Goal: Register for event/course

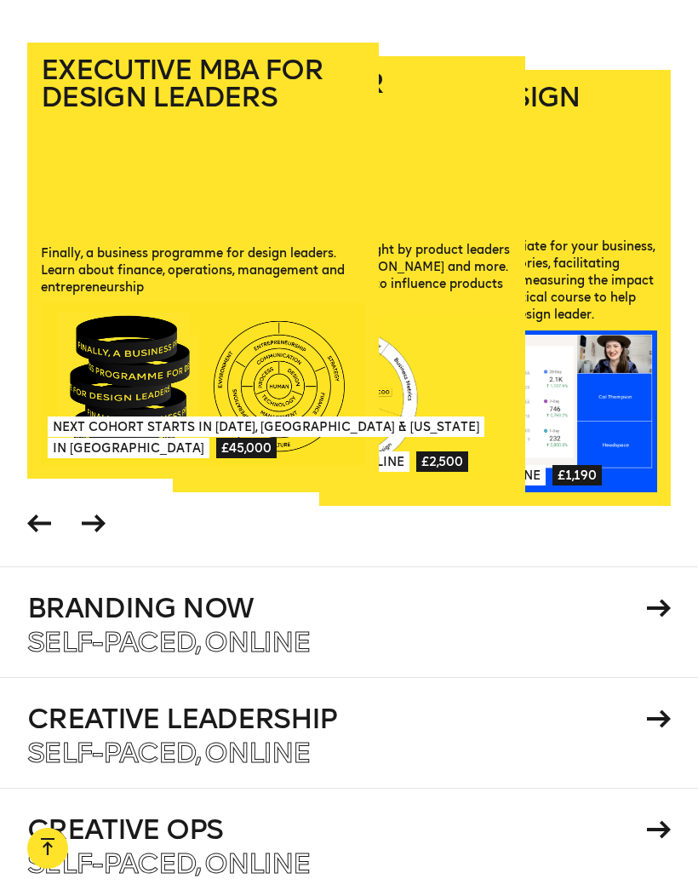
scroll to position [2276, 0]
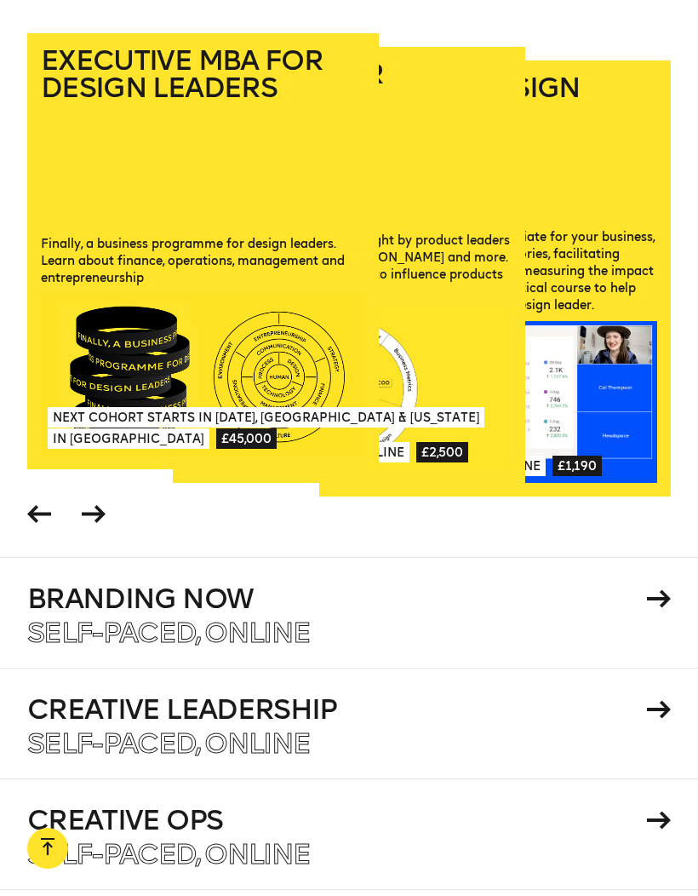
click at [93, 523] on icon at bounding box center [94, 514] width 24 height 18
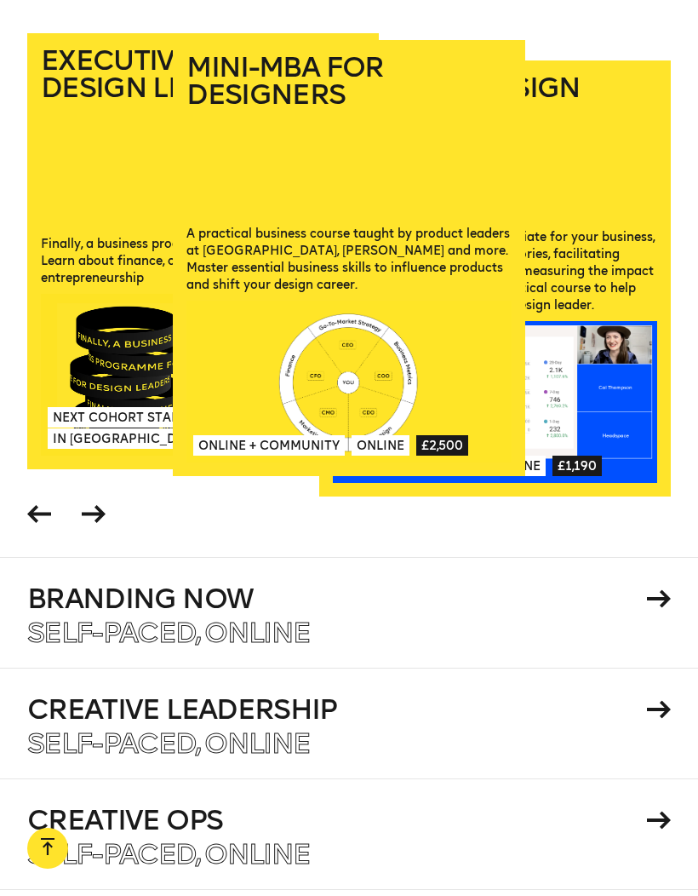
click at [42, 537] on span at bounding box center [39, 517] width 32 height 40
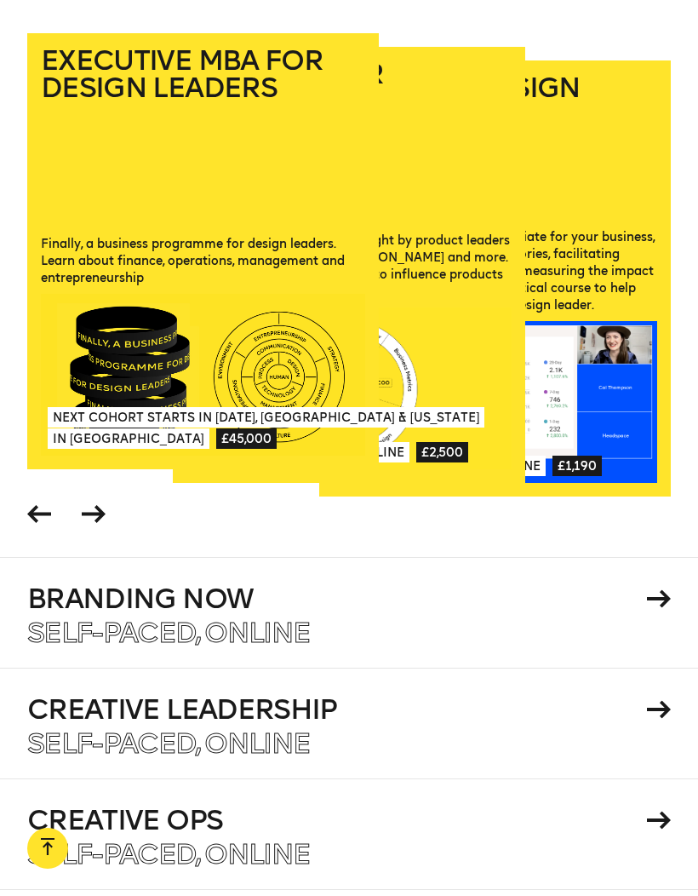
click at [102, 537] on span at bounding box center [94, 517] width 32 height 40
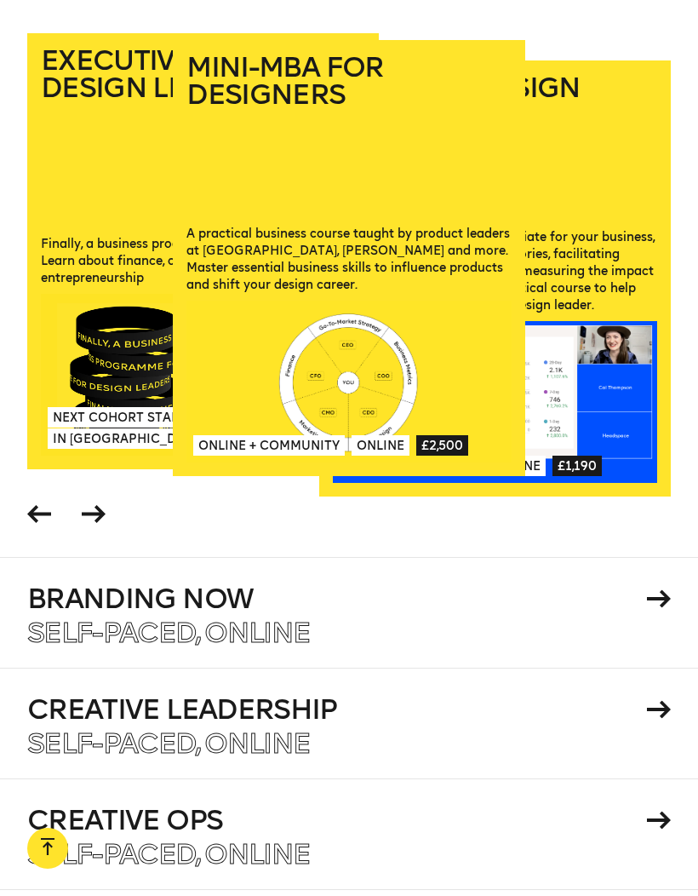
click at [103, 523] on icon at bounding box center [94, 514] width 24 height 18
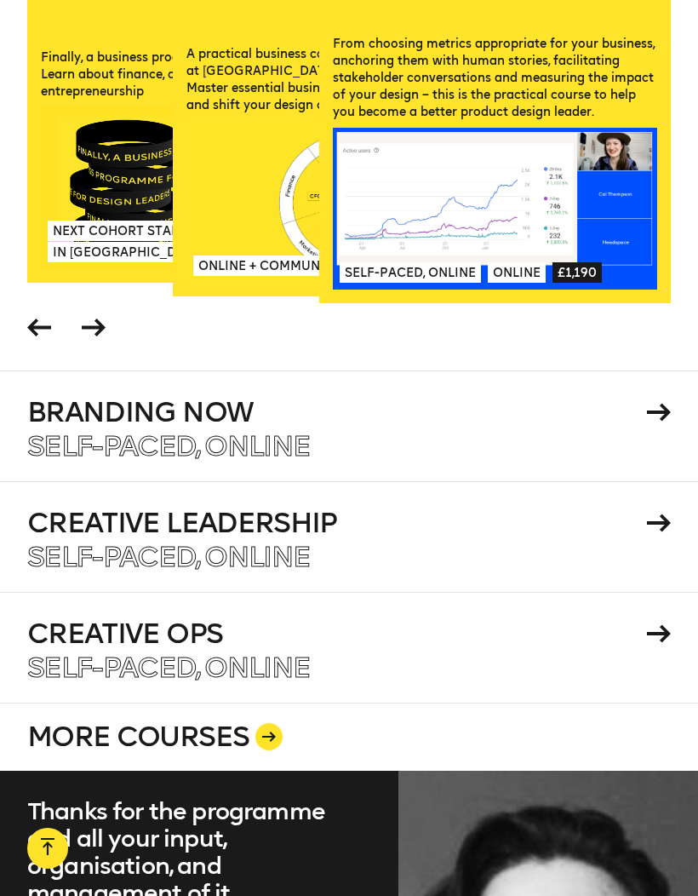
scroll to position [2397, 0]
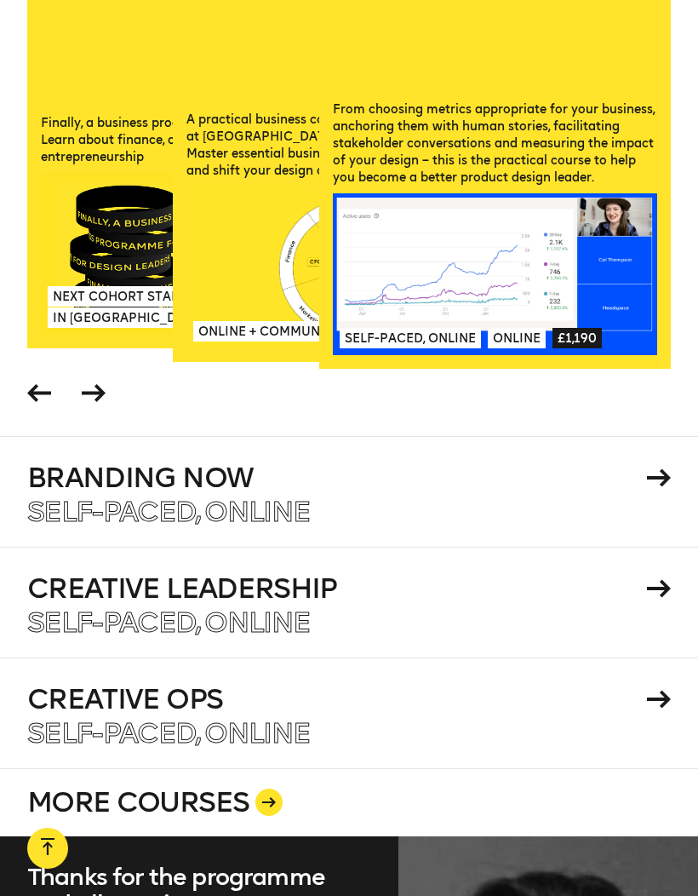
click at [33, 402] on icon at bounding box center [39, 393] width 24 height 18
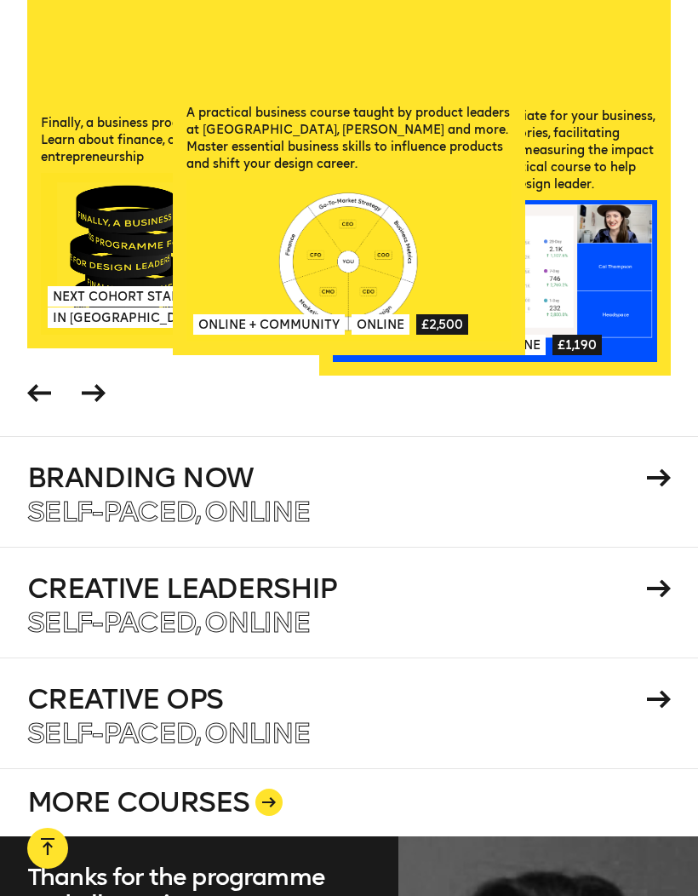
click at [34, 402] on icon at bounding box center [39, 393] width 24 height 18
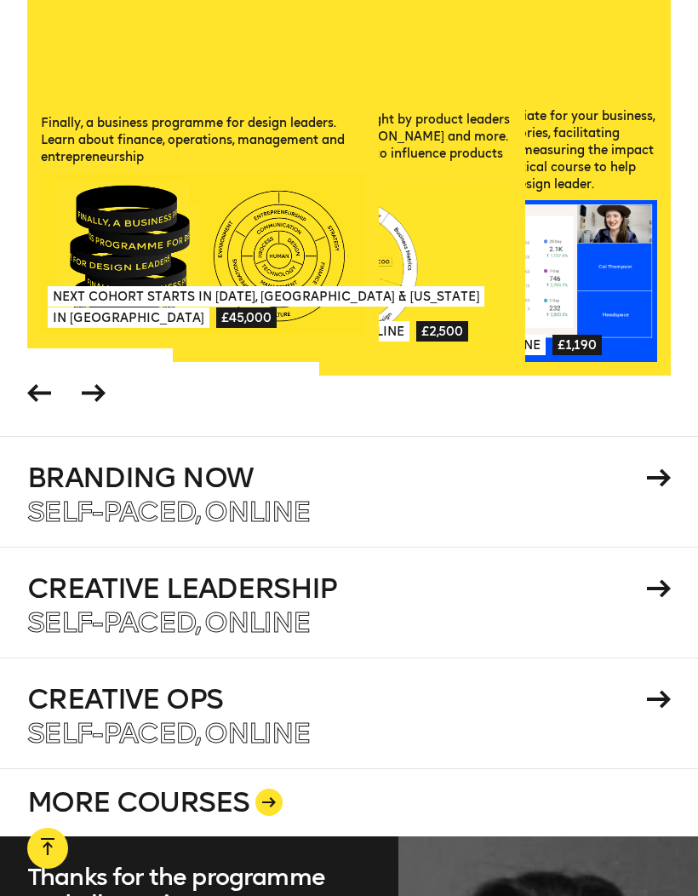
click at [90, 402] on icon at bounding box center [94, 393] width 24 height 18
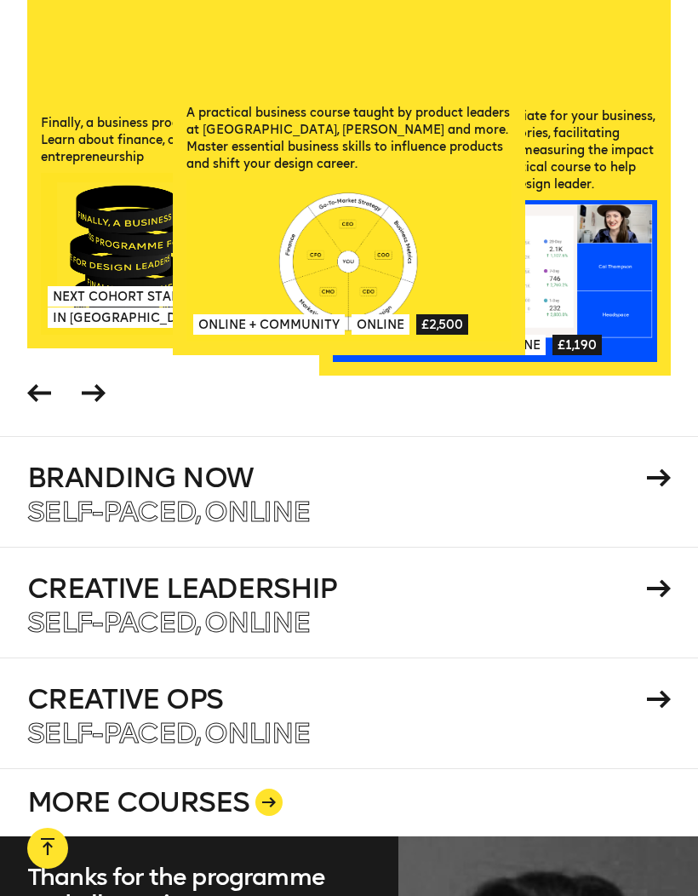
click at [412, 262] on div at bounding box center [349, 261] width 325 height 163
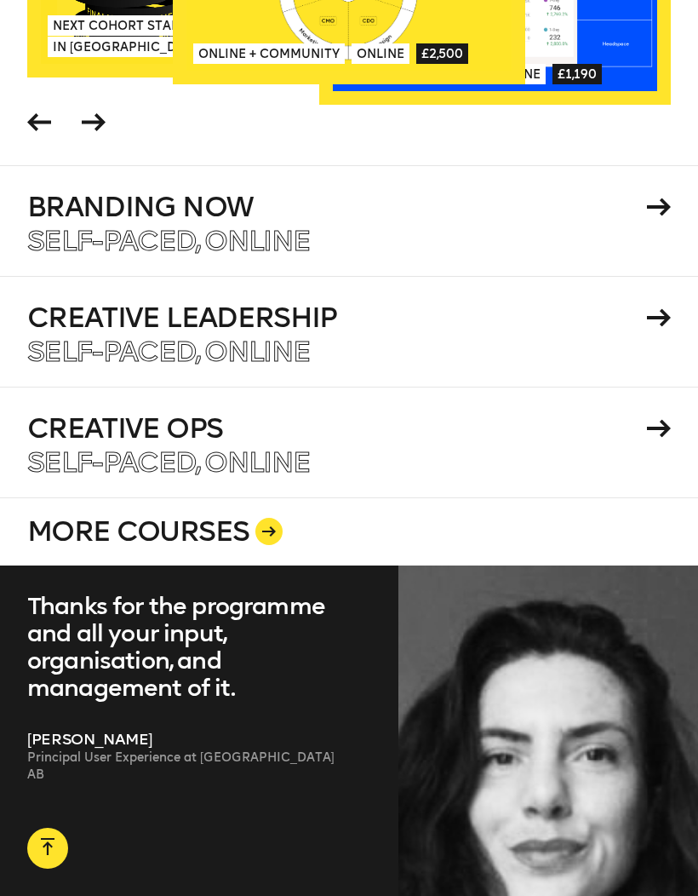
scroll to position [2670, 0]
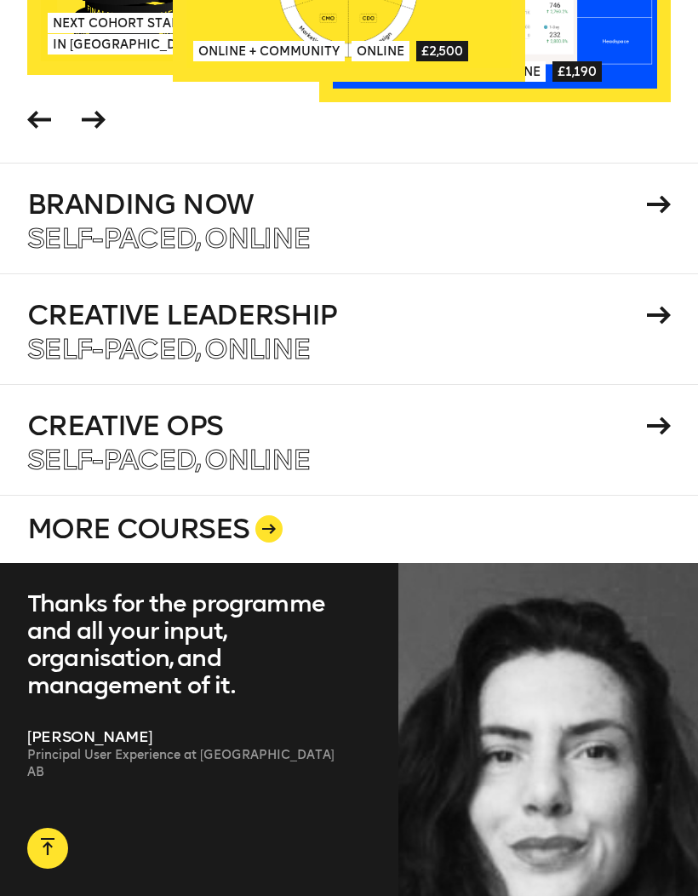
click at [69, 563] on link "MORE COURSES" at bounding box center [349, 529] width 644 height 68
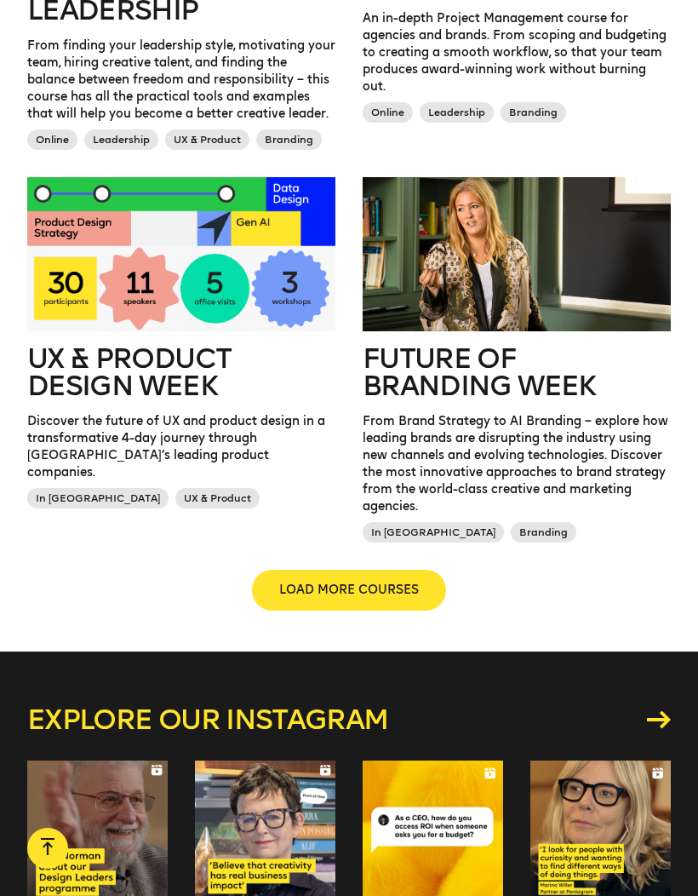
scroll to position [1439, 0]
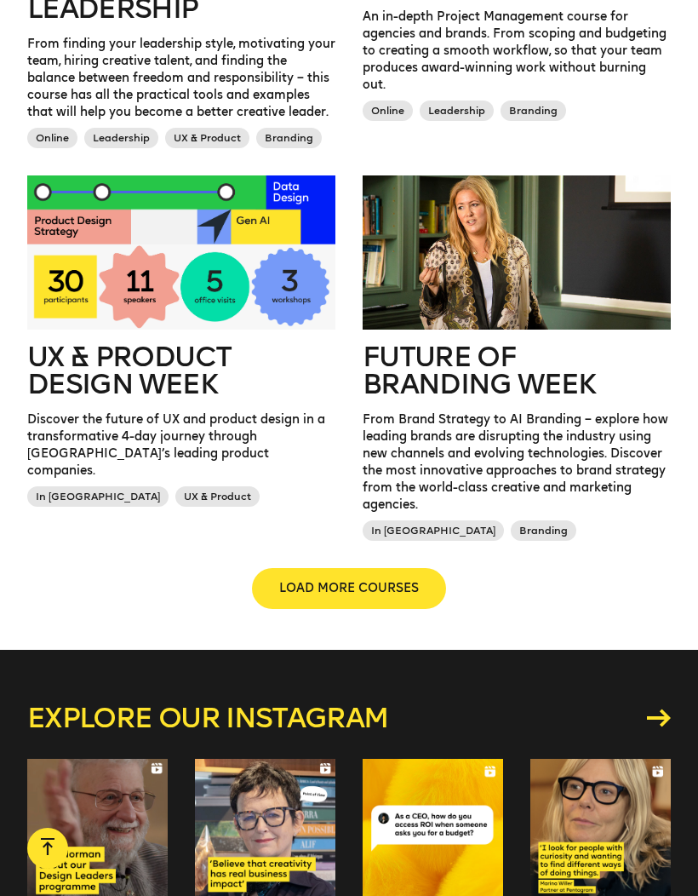
click at [411, 590] on span "LOAD MORE COURSES" at bounding box center [349, 588] width 140 height 17
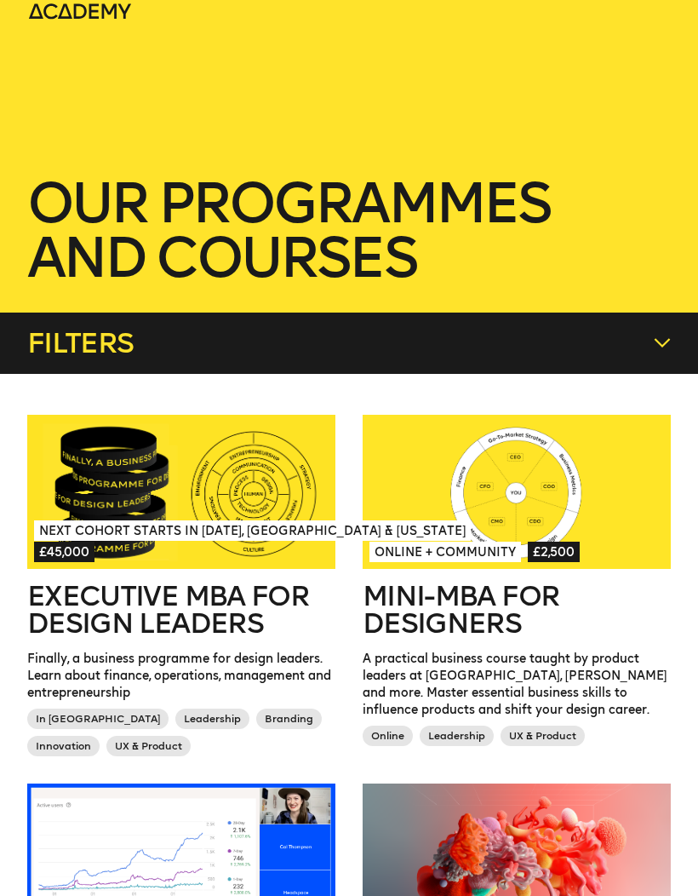
scroll to position [0, 0]
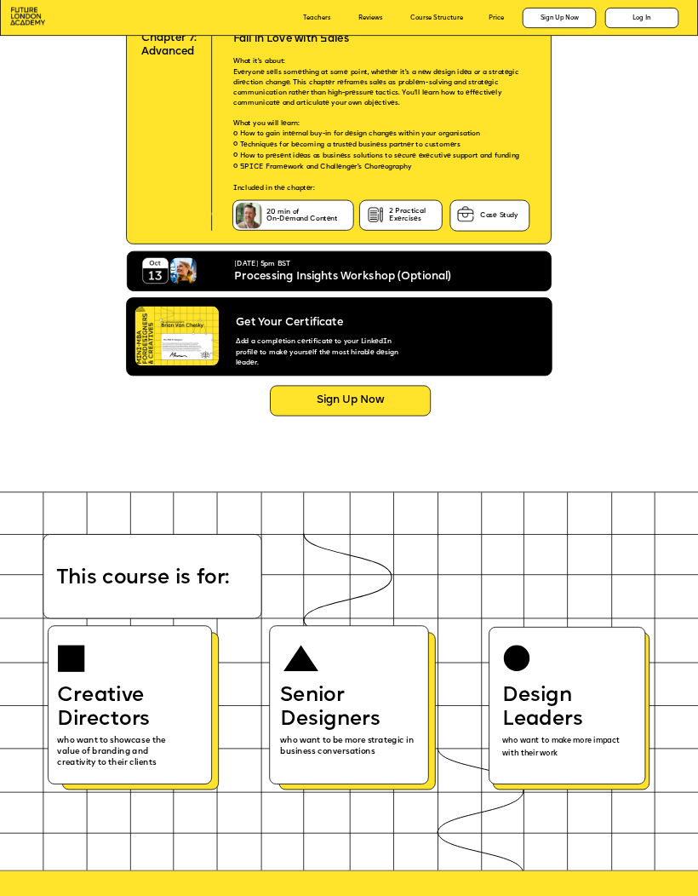
scroll to position [3690, 0]
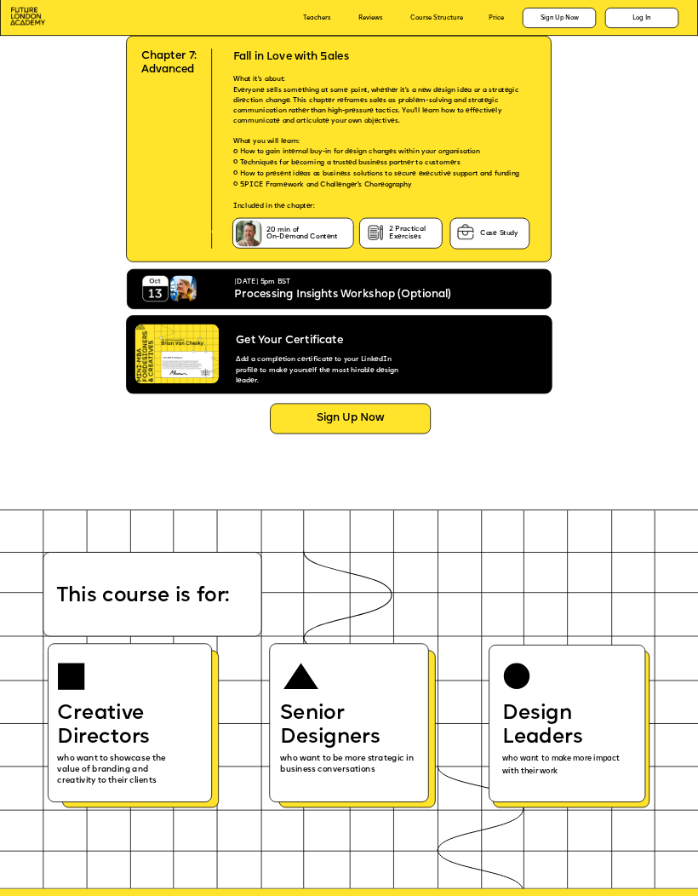
click at [417, 414] on div "Sign Up Now" at bounding box center [350, 419] width 161 height 31
